Goal: Check status: Check status

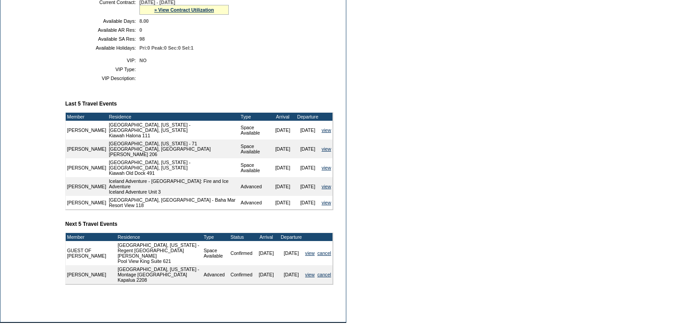
scroll to position [107, 0]
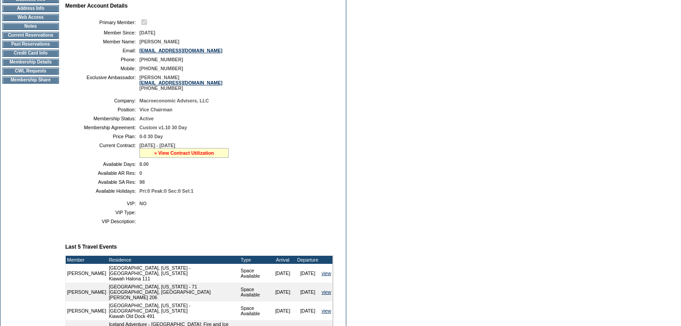
click at [192, 156] on link "» View Contract Utilization" at bounding box center [184, 152] width 60 height 5
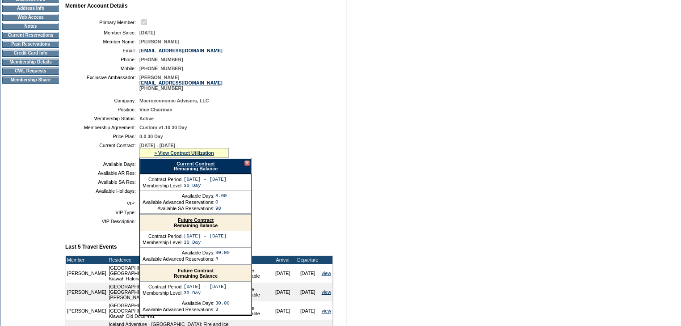
click at [206, 166] on link "Current Contract" at bounding box center [196, 163] width 38 height 5
click at [46, 66] on td "Membership Details" at bounding box center [30, 62] width 57 height 7
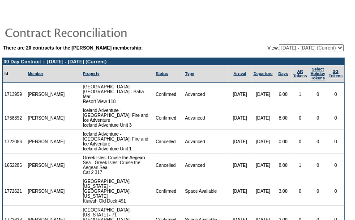
click at [331, 48] on select "[DATE] - [DATE] [DATE] - [DATE] [DATE] - [DATE] [DATE] - [DATE] [DATE] - [DATE]…" at bounding box center [311, 47] width 65 height 7
select select "122545"
click at [279, 44] on select "[DATE] - [DATE] [DATE] - [DATE] [DATE] - [DATE] [DATE] - [DATE] [DATE] - [DATE]…" at bounding box center [311, 47] width 65 height 7
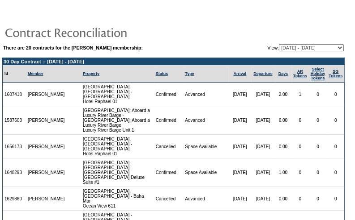
click at [331, 49] on select "[DATE] - [DATE] [DATE] - [DATE] [DATE] - [DATE] [DATE] - [DATE] [DATE] - [DATE]…" at bounding box center [311, 47] width 65 height 7
select select "117698"
click at [279, 44] on select "[DATE] - [DATE] [DATE] - [DATE] [DATE] - [DATE] [DATE] - [DATE] [DATE] - [DATE]…" at bounding box center [311, 47] width 65 height 7
